Goal: Information Seeking & Learning: Understand process/instructions

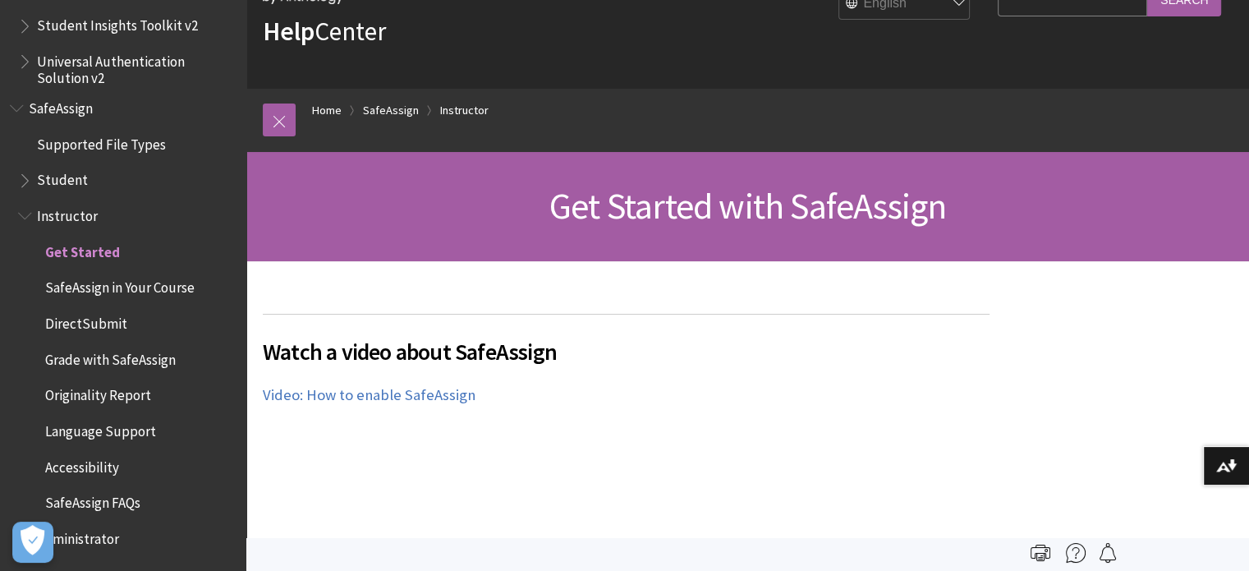
scroll to position [410, 0]
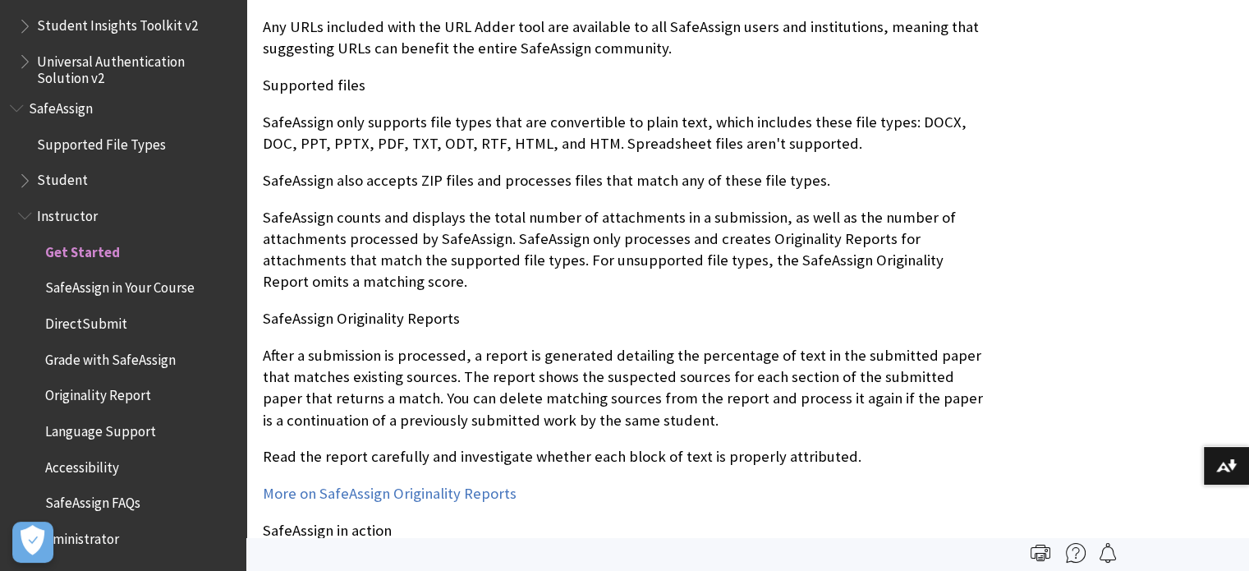
scroll to position [1806, 0]
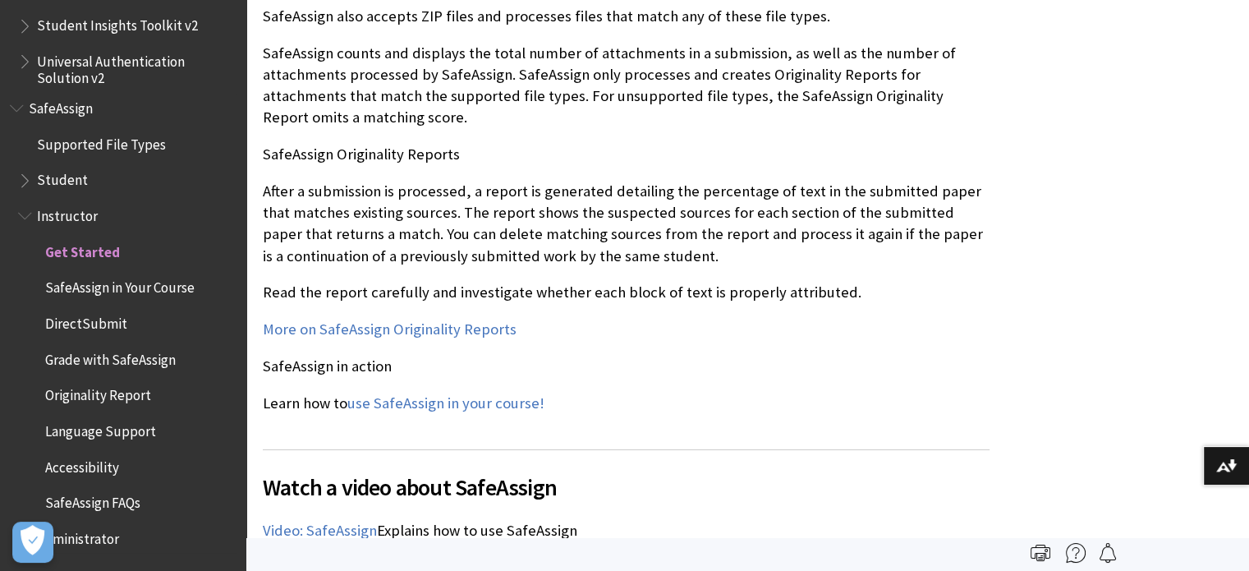
click at [98, 315] on span "DirectSubmit" at bounding box center [86, 320] width 82 height 22
